Goal: Task Accomplishment & Management: Use online tool/utility

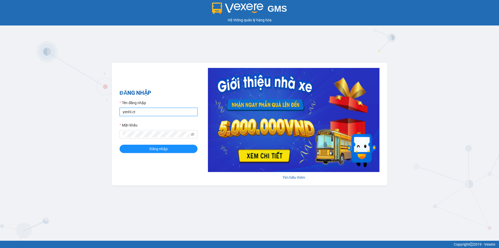
click at [143, 111] on input "yenhl.ct" at bounding box center [158, 112] width 78 height 8
type input "hienhl.ct"
click at [143, 147] on button "Đăng nhập" at bounding box center [158, 148] width 78 height 8
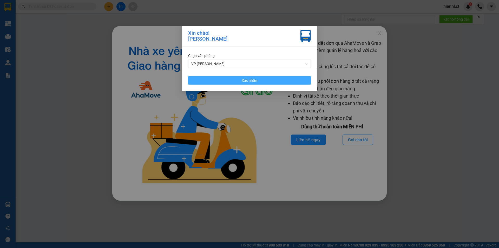
click at [234, 79] on button "Xác nhận" at bounding box center [249, 80] width 123 height 8
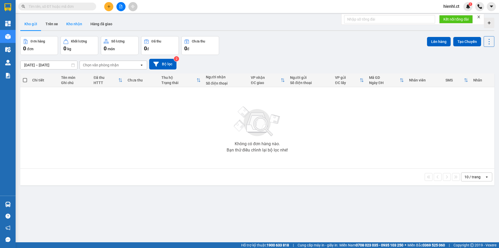
click at [76, 23] on button "Kho nhận" at bounding box center [74, 24] width 24 height 12
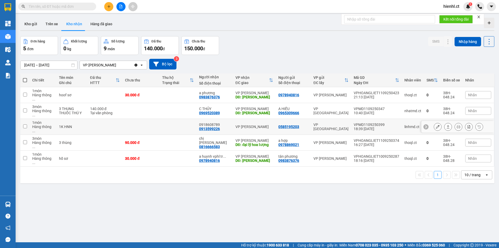
click at [25, 124] on input "checkbox" at bounding box center [25, 126] width 4 height 4
checkbox input "true"
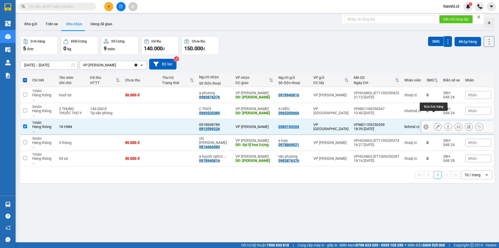
click at [436, 125] on icon at bounding box center [438, 127] width 4 height 4
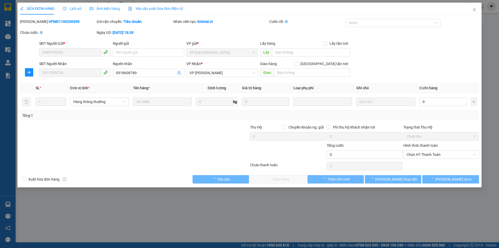
type input "0585195203"
type input "0913599226"
type input "0918608789"
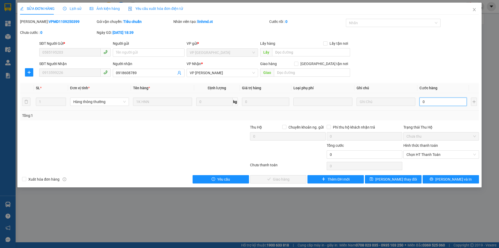
click at [426, 102] on input "0" at bounding box center [442, 101] width 47 height 8
type input "5"
type input "50"
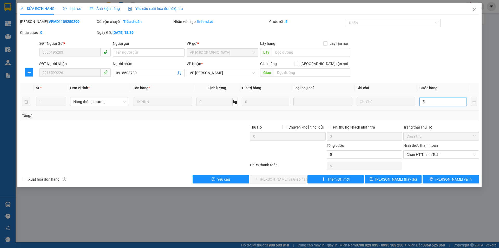
type input "50"
type input "500"
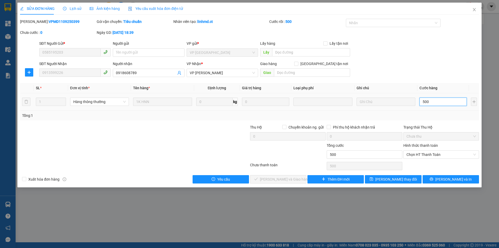
type input "5.000"
type input "50.000"
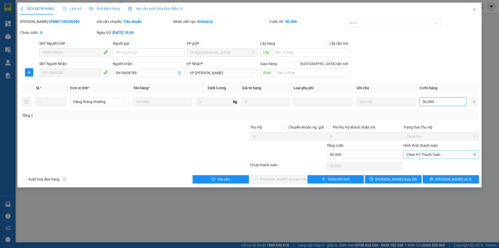
type input "50.000"
click at [431, 155] on span "Chọn HT Thanh Toán" at bounding box center [440, 154] width 69 height 8
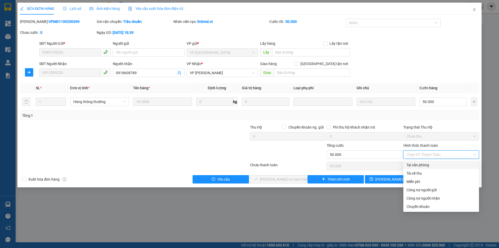
click at [422, 165] on div "Tại văn phòng" at bounding box center [440, 165] width 69 height 6
type input "0"
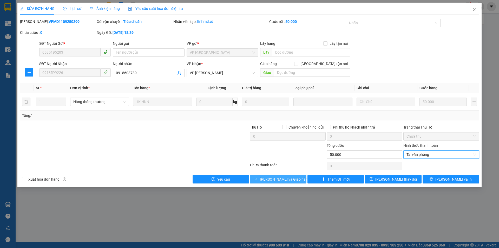
click at [280, 178] on span "Lưu và Giao hàng" at bounding box center [285, 179] width 50 height 6
